Goal: Task Accomplishment & Management: Use online tool/utility

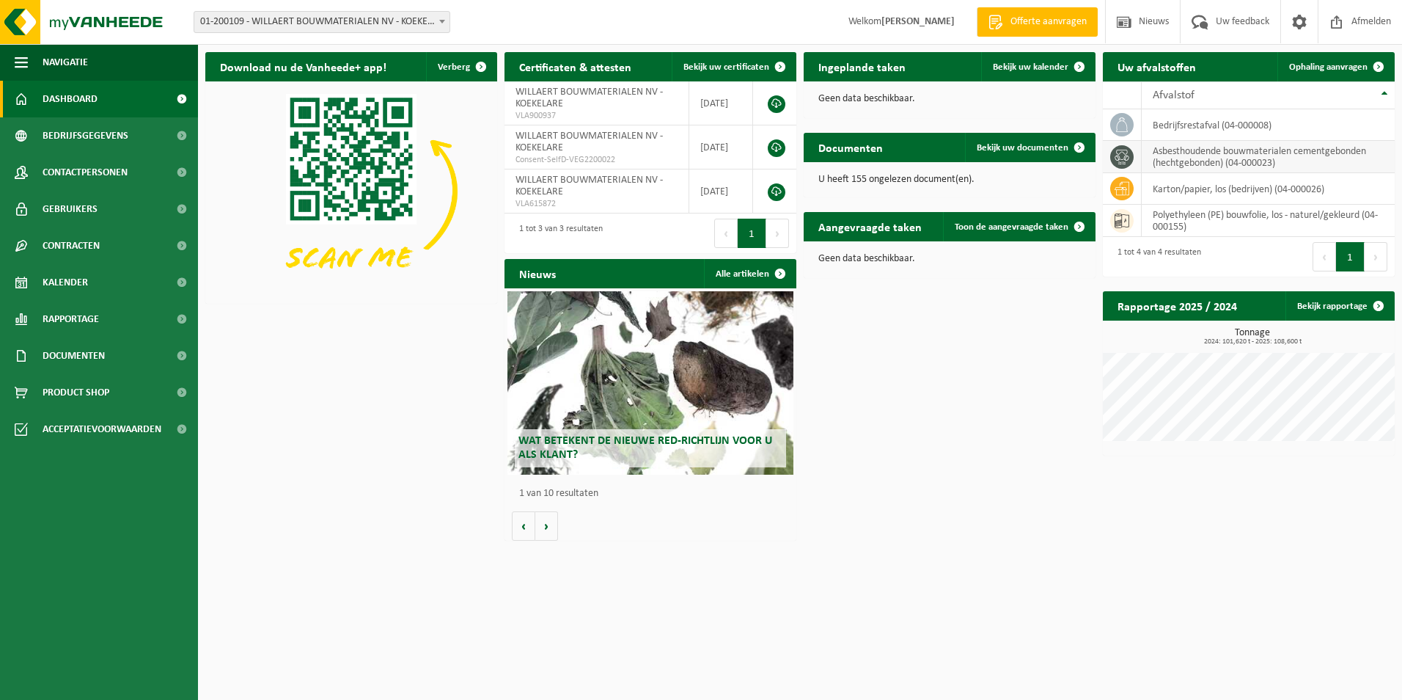
click at [1228, 150] on td "asbesthoudende bouwmaterialen cementgebonden (hechtgebonden) (04-000023)" at bounding box center [1268, 157] width 253 height 32
click at [1343, 64] on span "Ophaling aanvragen" at bounding box center [1328, 67] width 78 height 10
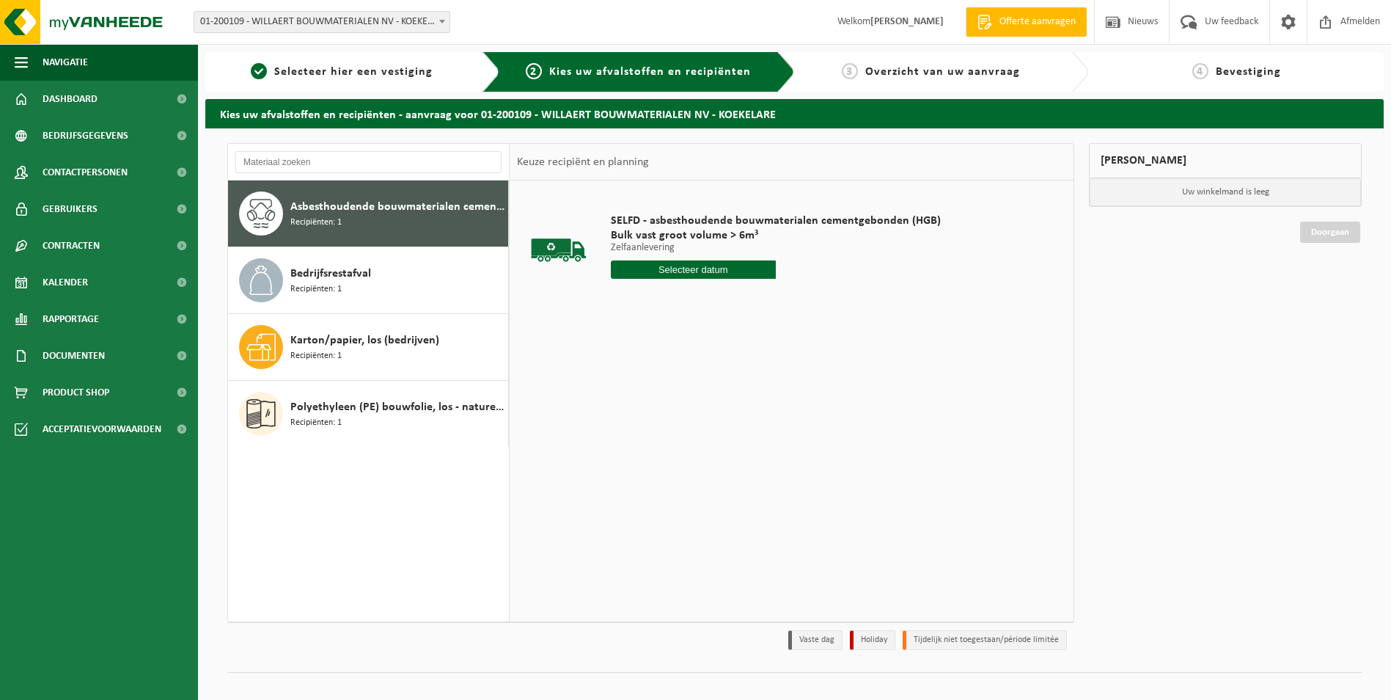
click at [668, 270] on input "text" at bounding box center [693, 269] width 165 height 18
click at [703, 399] on div "16" at bounding box center [702, 399] width 26 height 23
type input "Van [DATE]"
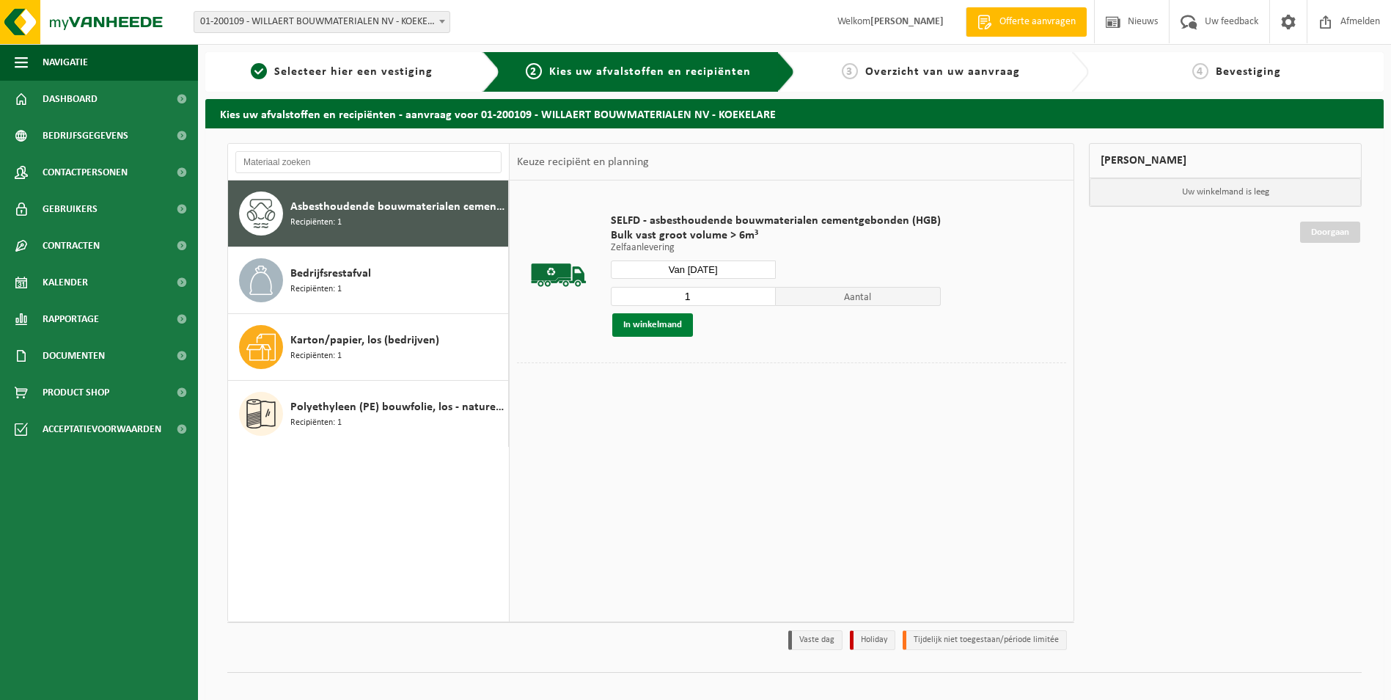
click at [650, 323] on button "In winkelmand" at bounding box center [652, 324] width 81 height 23
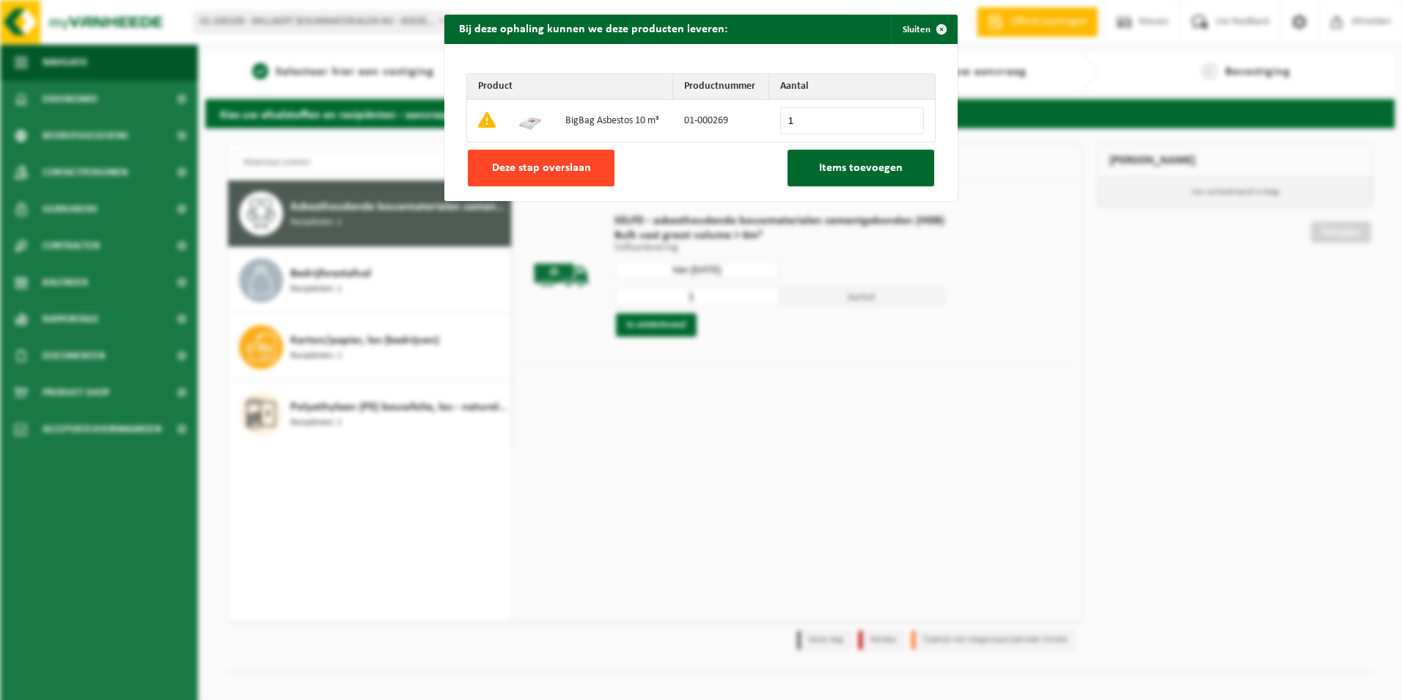
click at [544, 164] on span "Deze stap overslaan" at bounding box center [541, 168] width 99 height 12
type input "0"
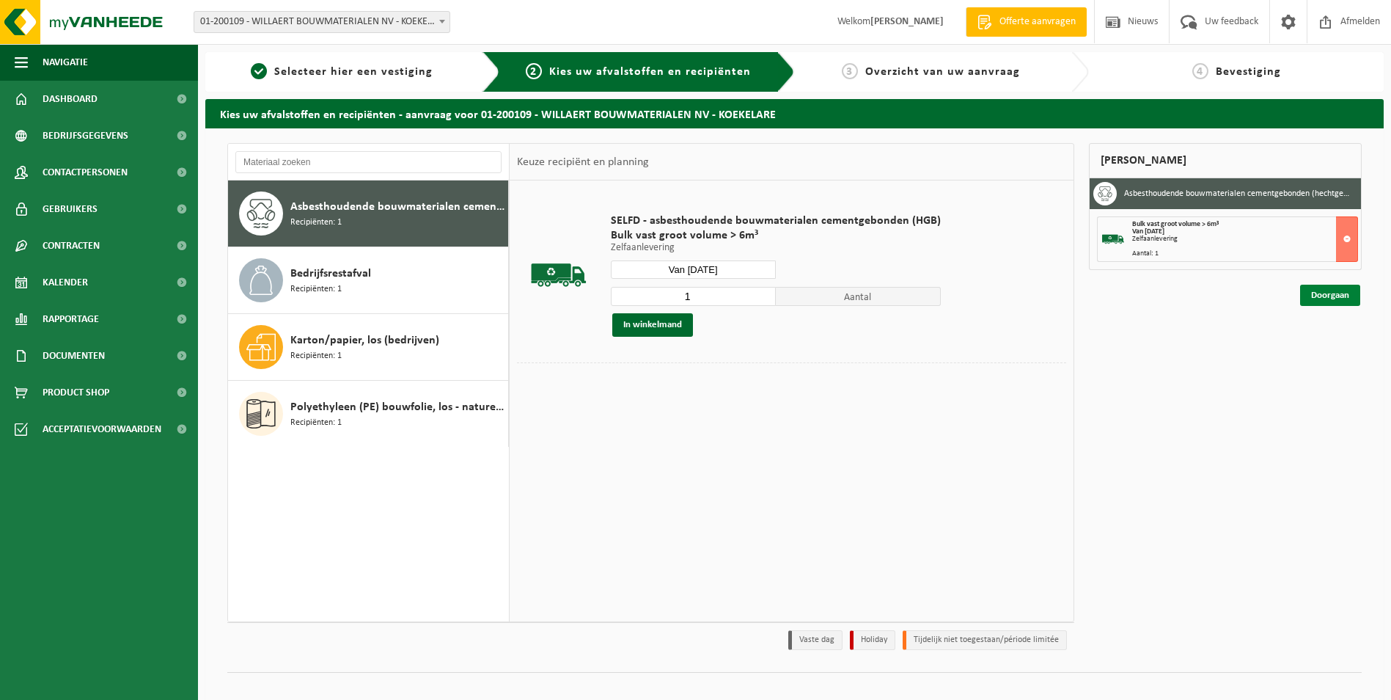
click at [1329, 297] on link "Doorgaan" at bounding box center [1330, 295] width 60 height 21
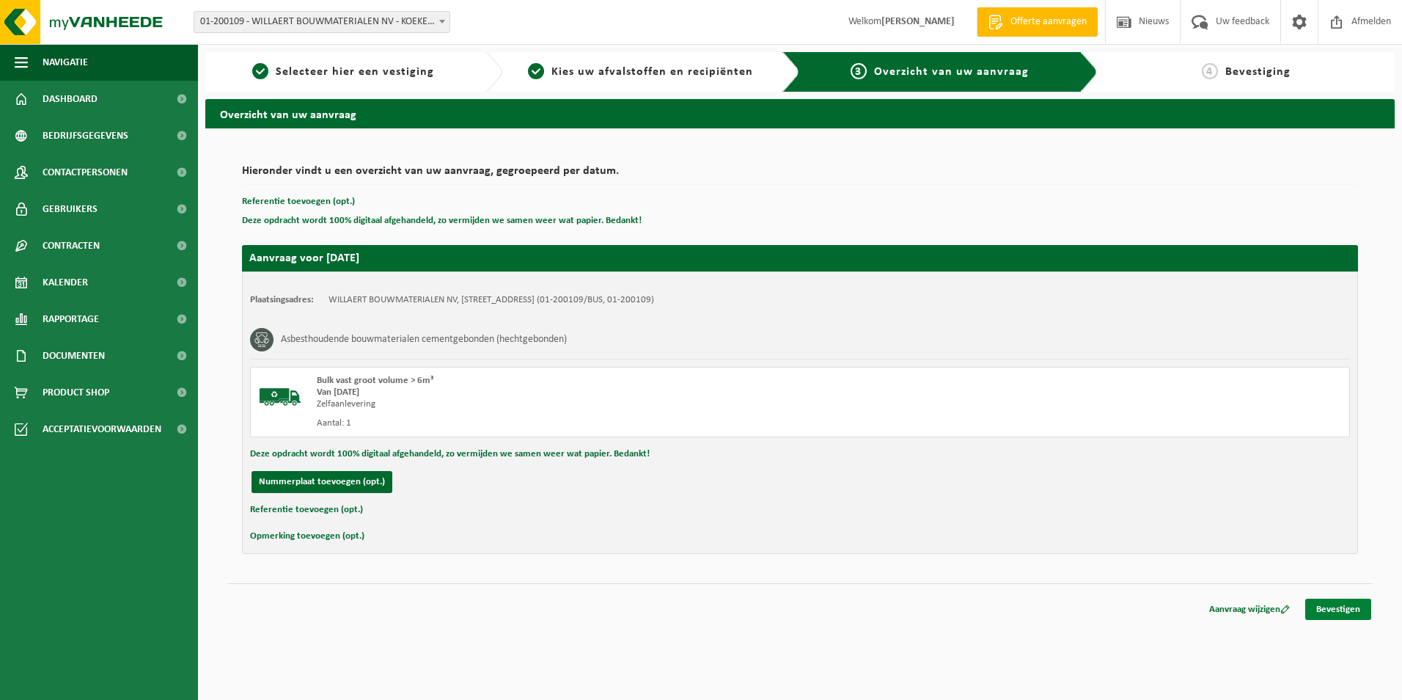
click at [1333, 611] on link "Bevestigen" at bounding box center [1338, 608] width 66 height 21
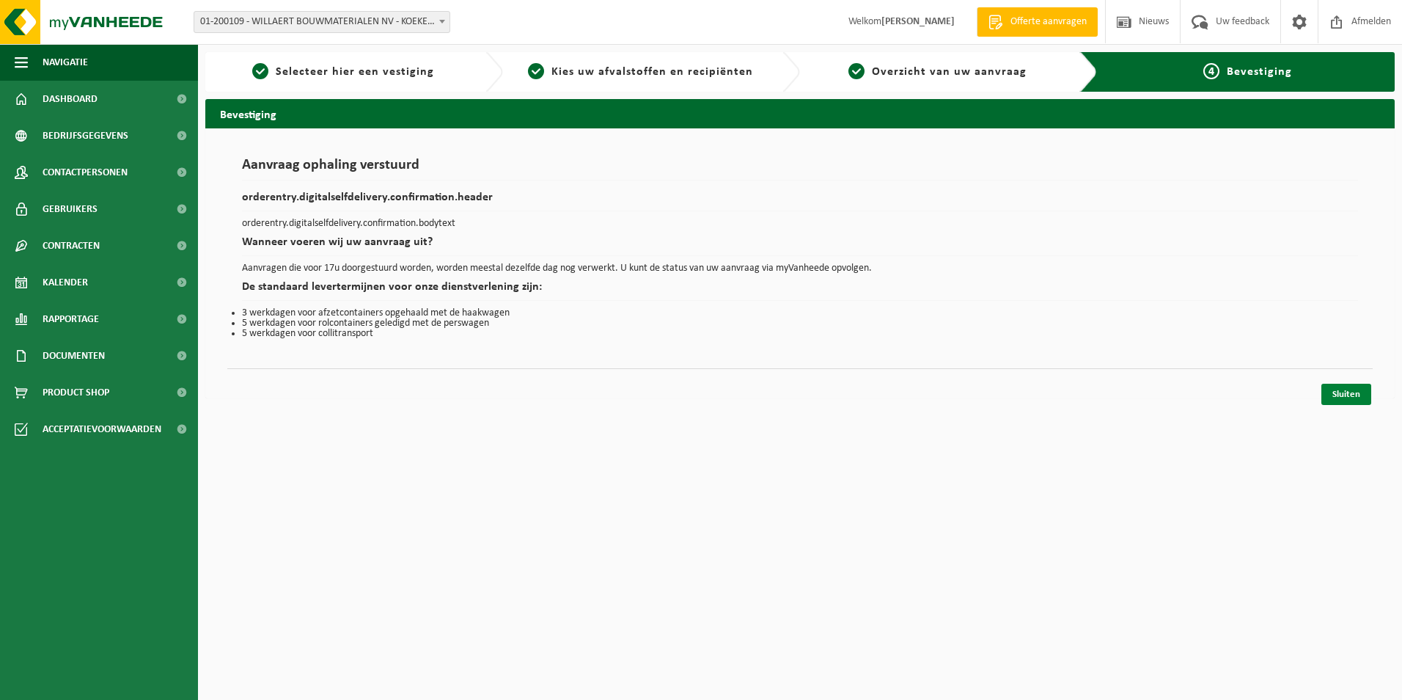
click at [1350, 395] on link "Sluiten" at bounding box center [1346, 394] width 50 height 21
